Goal: Find specific page/section: Find specific page/section

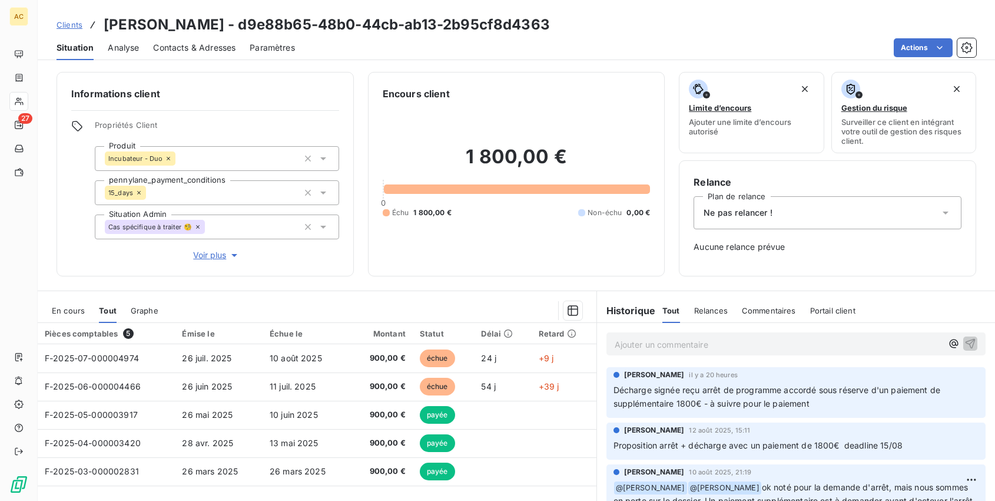
scroll to position [84, 0]
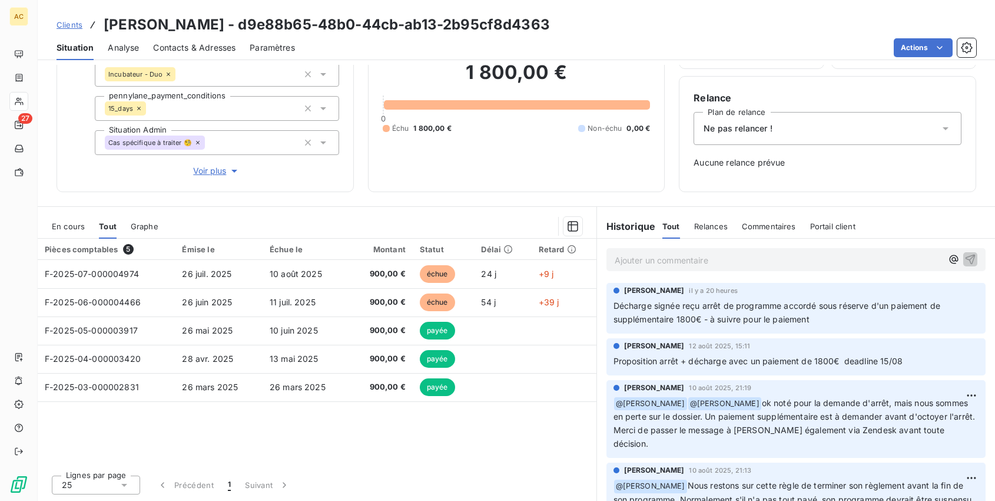
click at [71, 25] on span "Clients" at bounding box center [70, 24] width 26 height 9
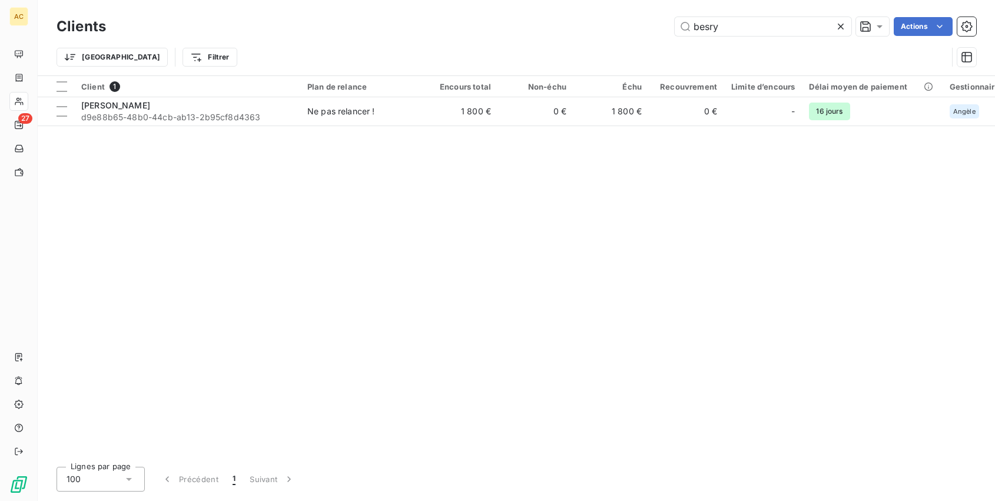
drag, startPoint x: 736, startPoint y: 29, endPoint x: 607, endPoint y: 22, distance: 129.2
click at [607, 22] on div "besry Actions" at bounding box center [548, 26] width 856 height 19
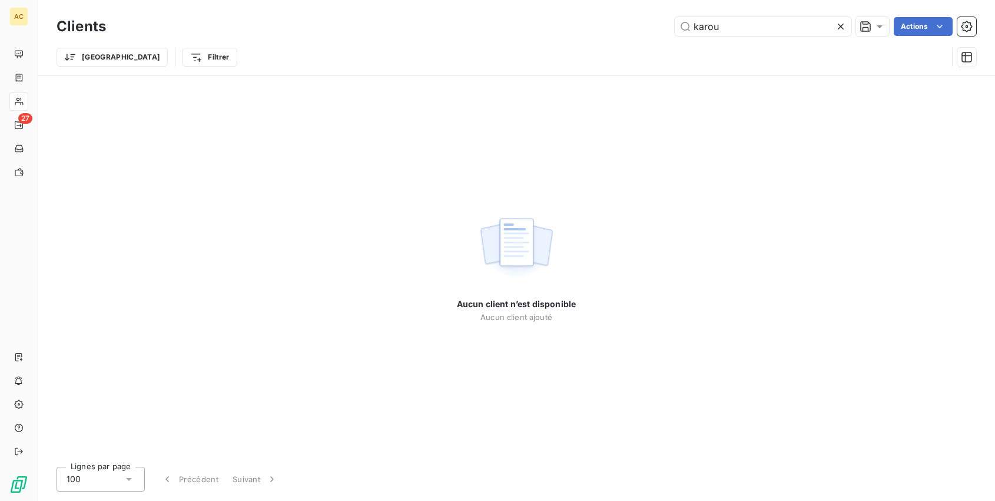
type input "karou"
click at [840, 24] on icon at bounding box center [841, 27] width 12 height 12
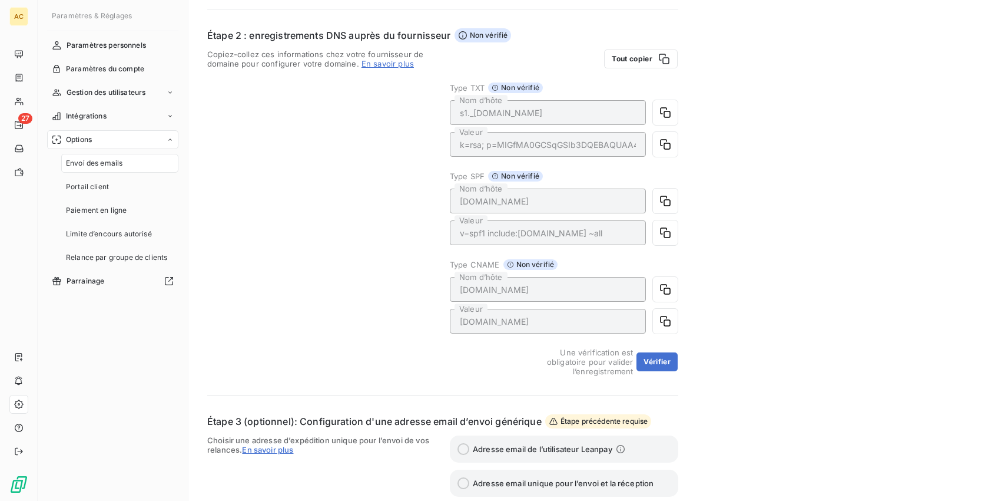
scroll to position [216, 0]
